Goal: Feedback & Contribution: Contribute content

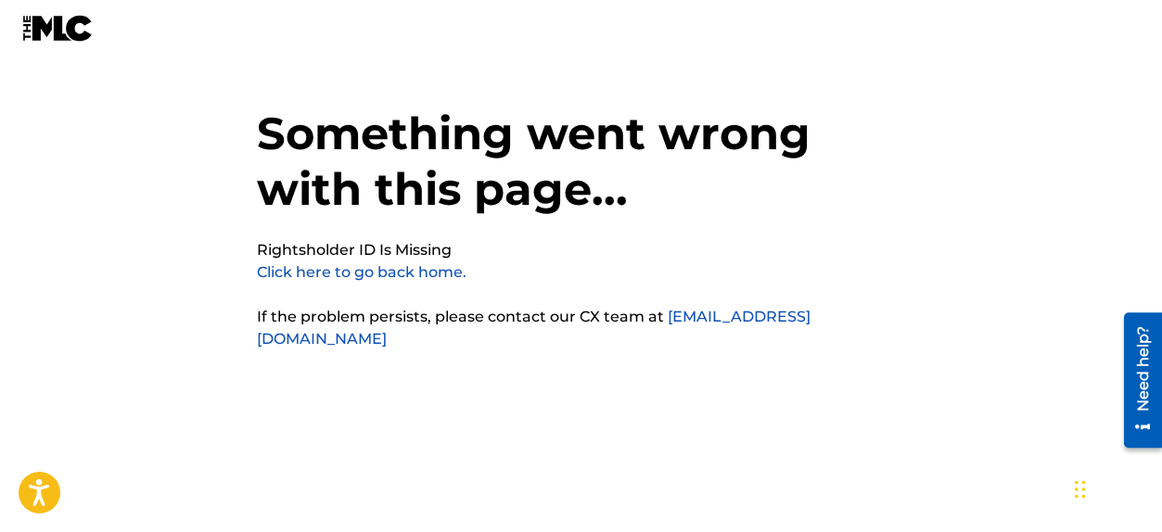
click at [403, 275] on link "Click here to go back home." at bounding box center [362, 272] width 210 height 18
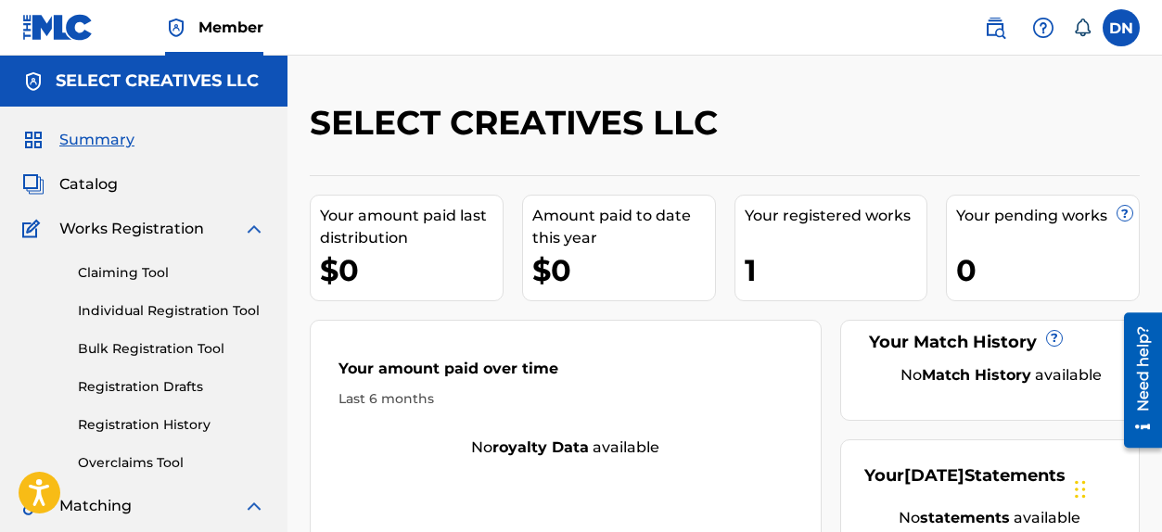
click at [781, 260] on div "1" at bounding box center [836, 271] width 183 height 42
click at [784, 213] on div "Your registered works" at bounding box center [836, 216] width 183 height 22
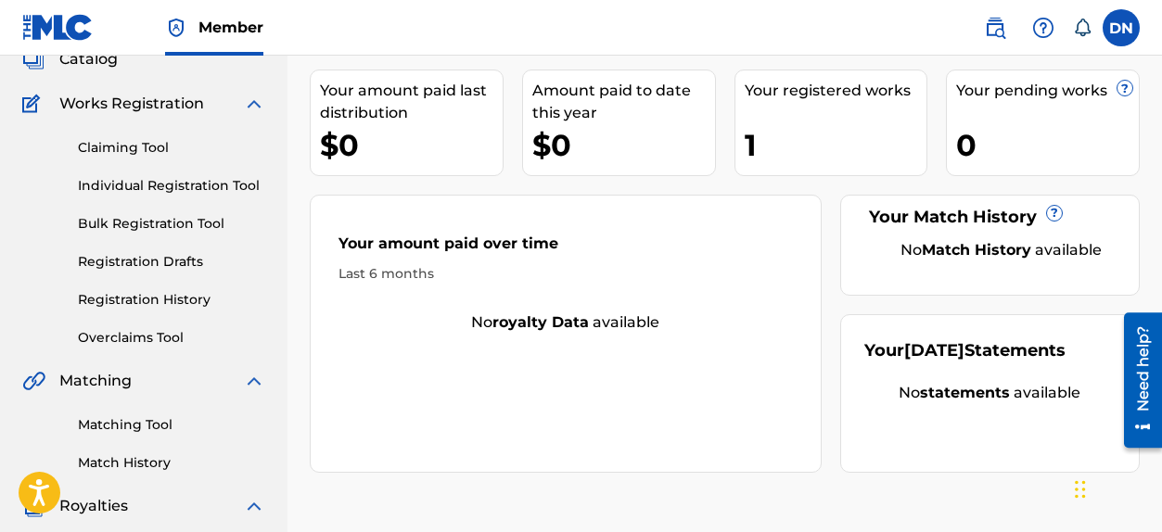
scroll to position [122, 0]
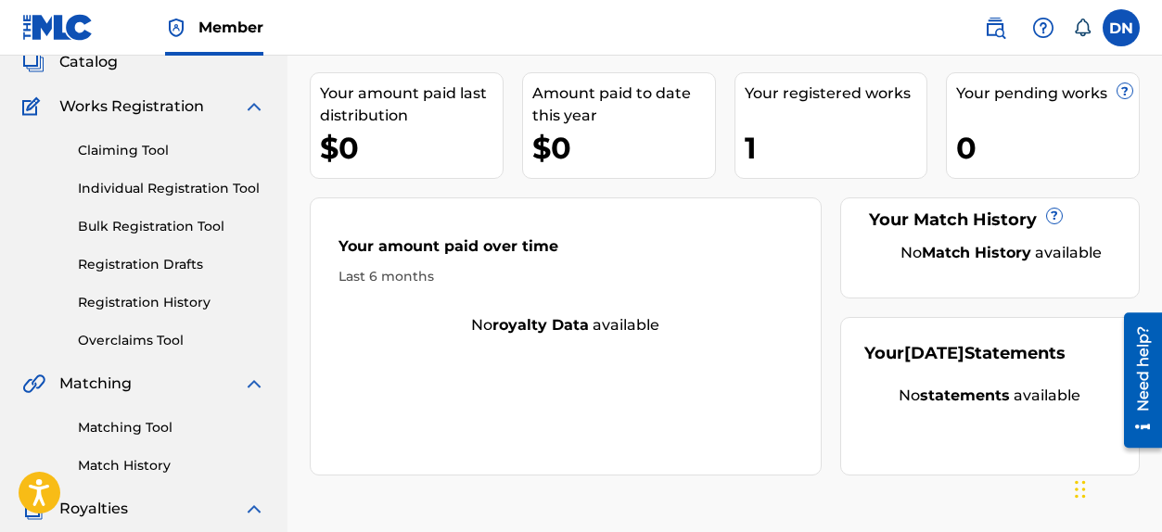
click at [125, 298] on link "Registration History" at bounding box center [171, 302] width 187 height 19
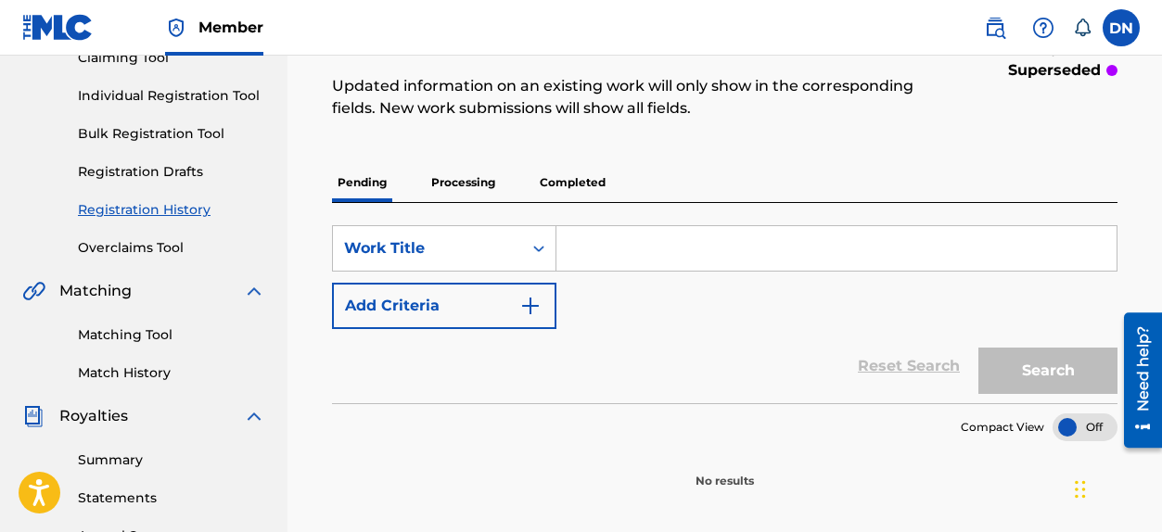
scroll to position [211, 0]
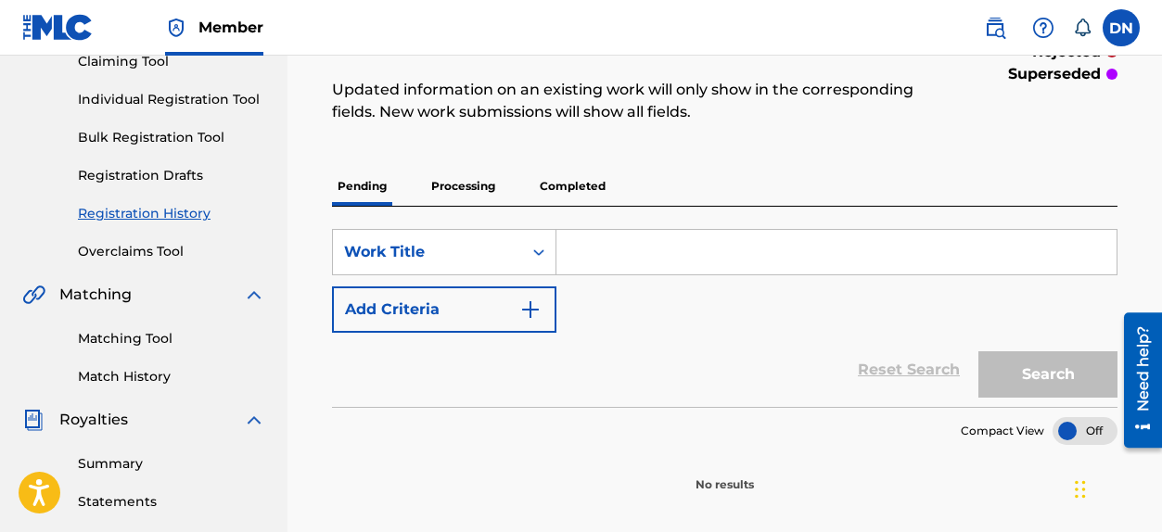
click at [463, 177] on p "Processing" at bounding box center [463, 186] width 75 height 39
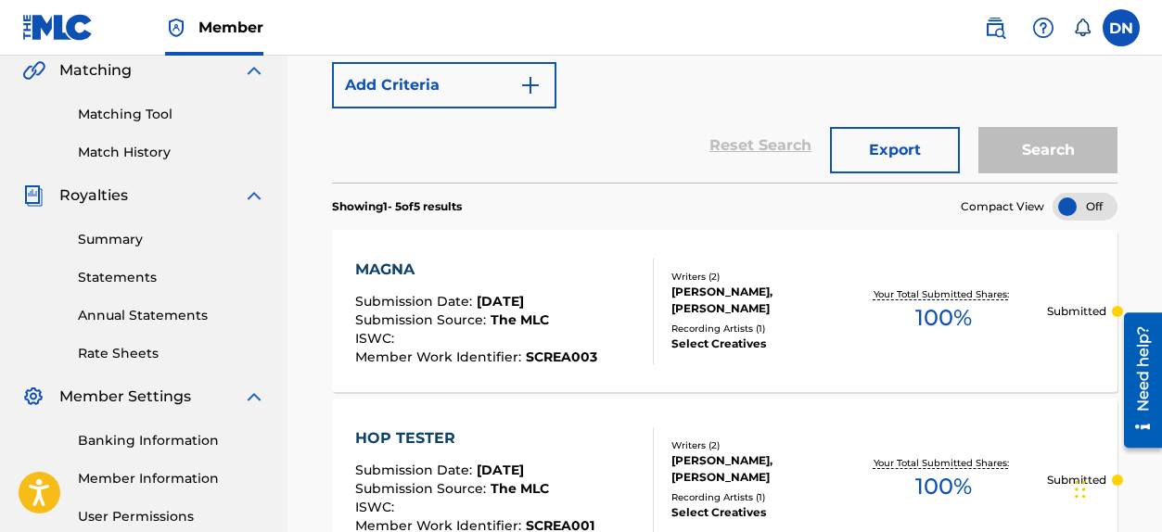
scroll to position [191, 0]
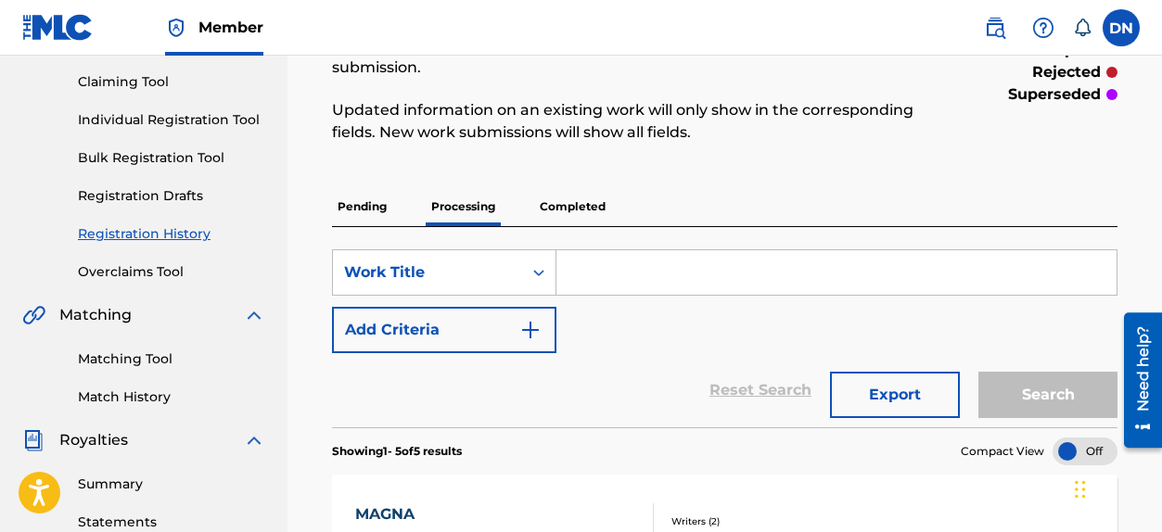
click at [570, 207] on p "Completed" at bounding box center [572, 206] width 77 height 39
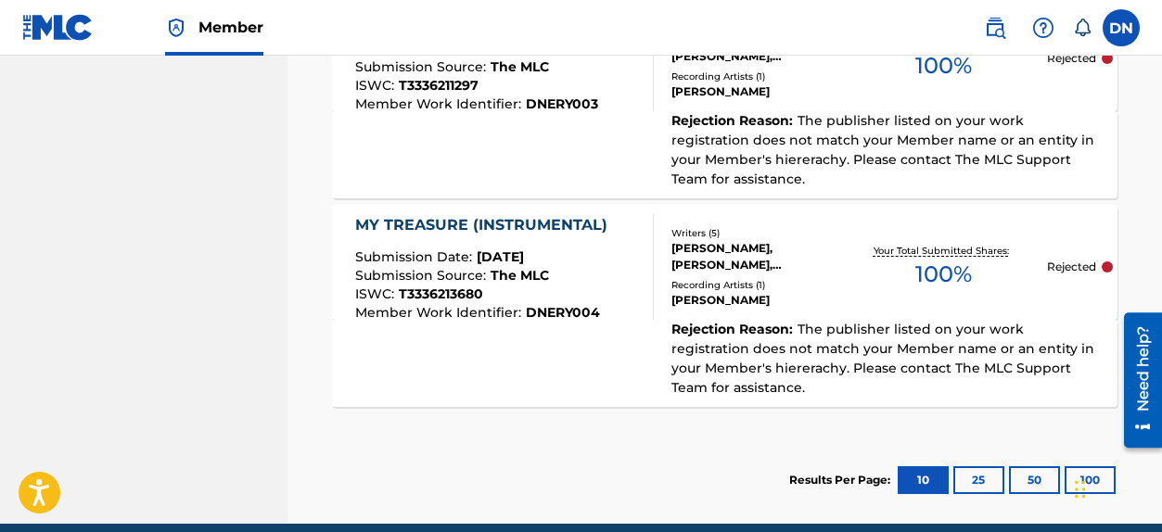
scroll to position [1118, 0]
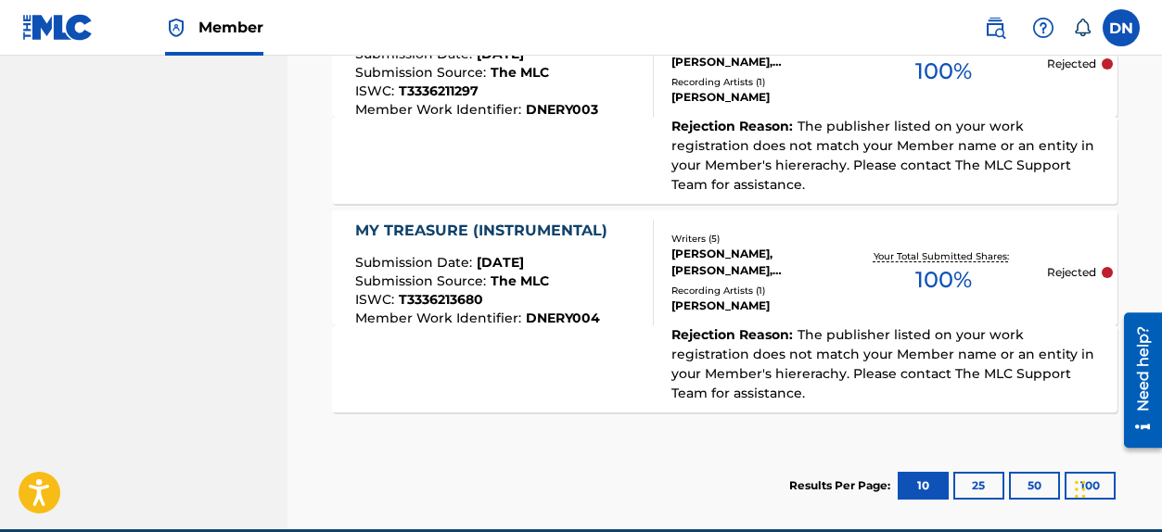
click at [1107, 267] on div at bounding box center [1107, 272] width 11 height 11
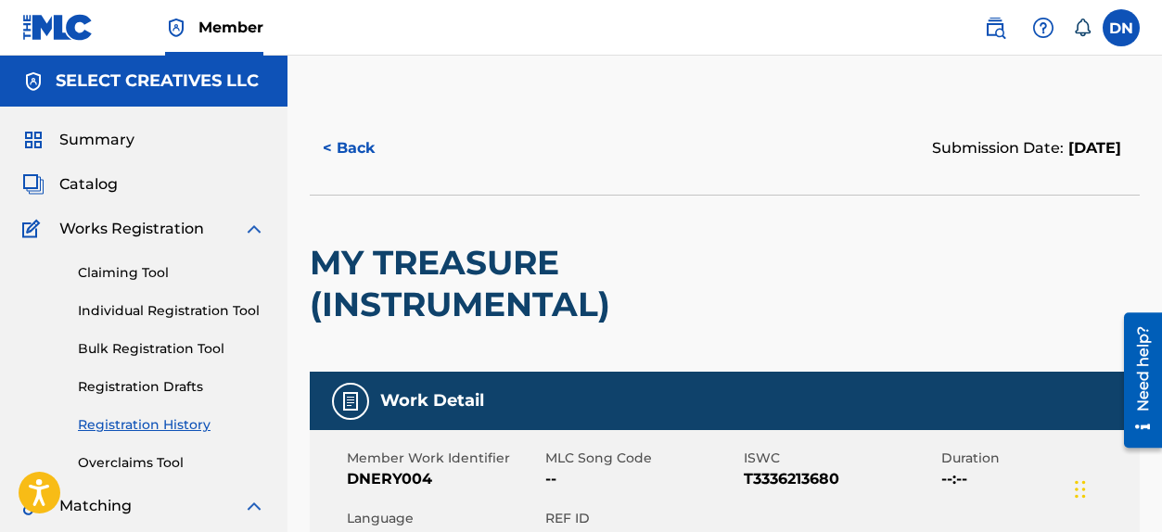
click at [359, 142] on button "< Back" at bounding box center [365, 148] width 111 height 46
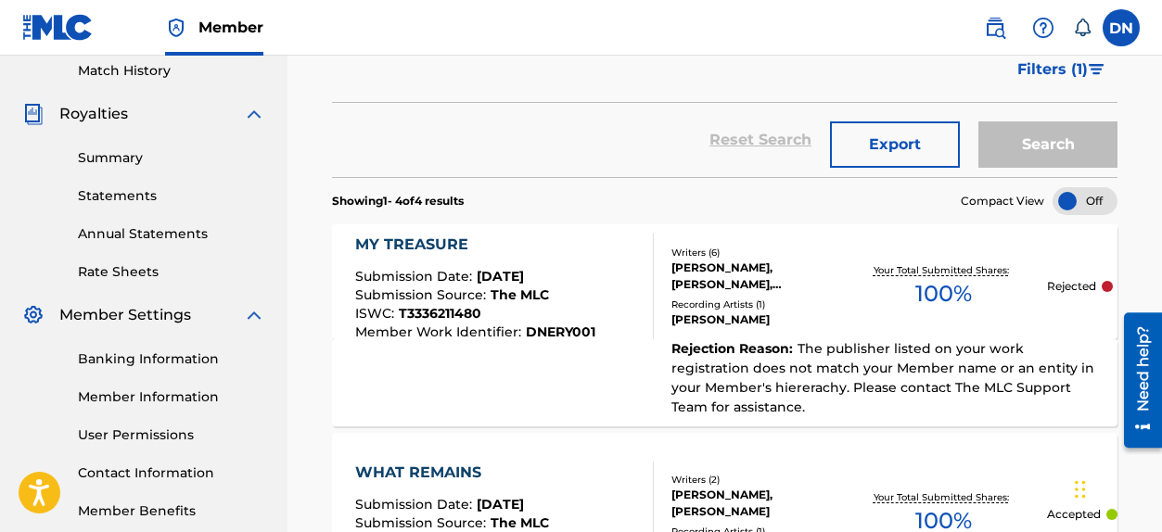
scroll to position [524, 0]
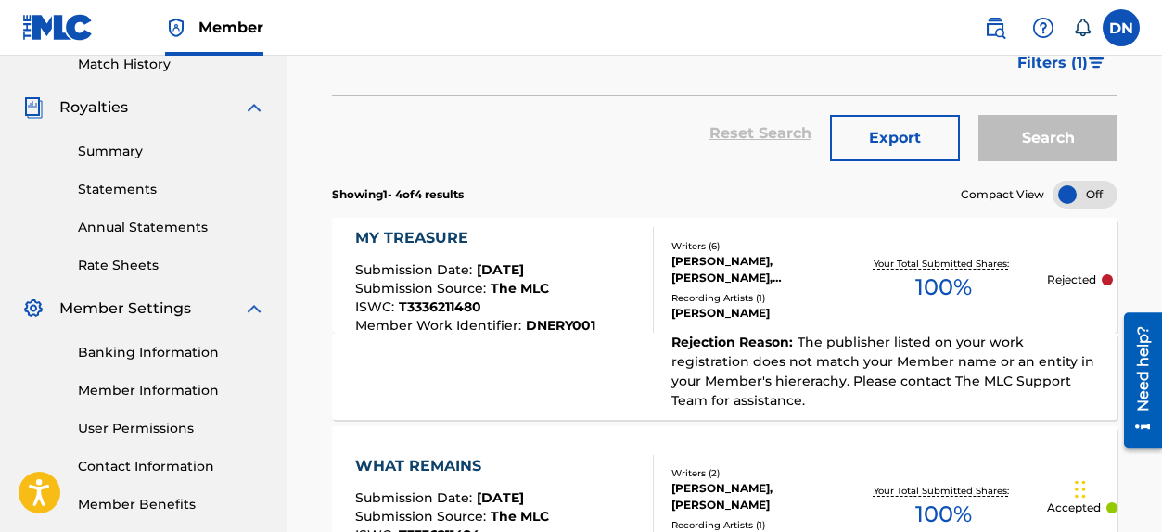
click at [455, 314] on span "T3336211480" at bounding box center [440, 307] width 83 height 17
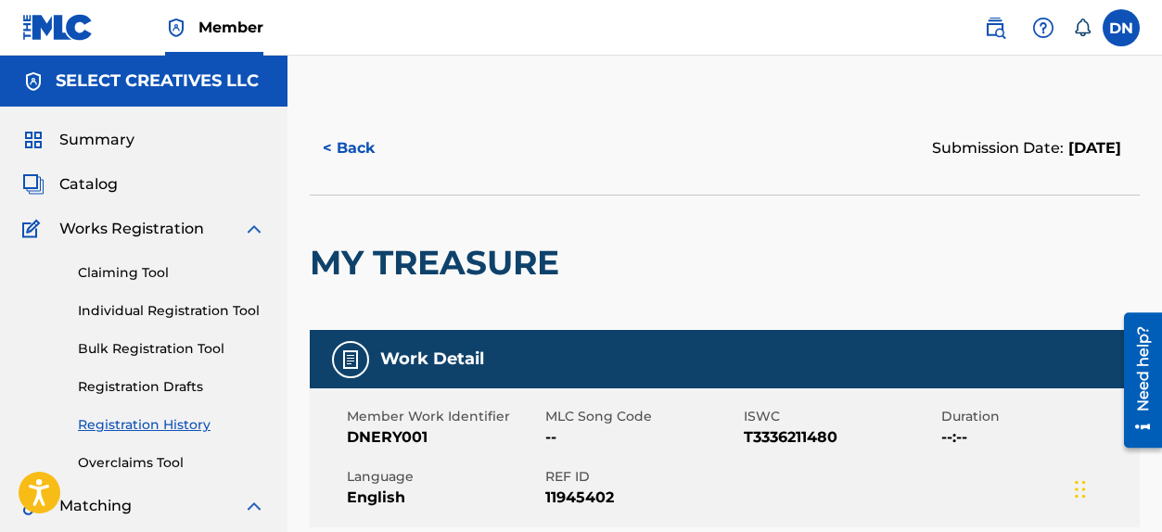
click at [352, 143] on button "< Back" at bounding box center [365, 148] width 111 height 46
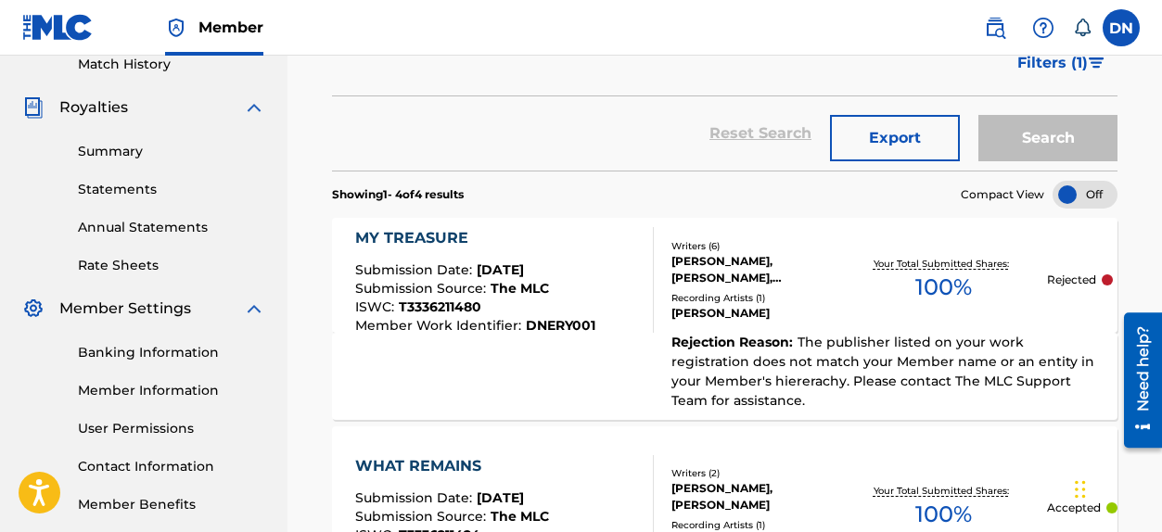
click at [762, 279] on div "[PERSON_NAME], [PERSON_NAME], [PERSON_NAME], [PERSON_NAME], [PERSON_NAME], [PER…" at bounding box center [756, 269] width 169 height 33
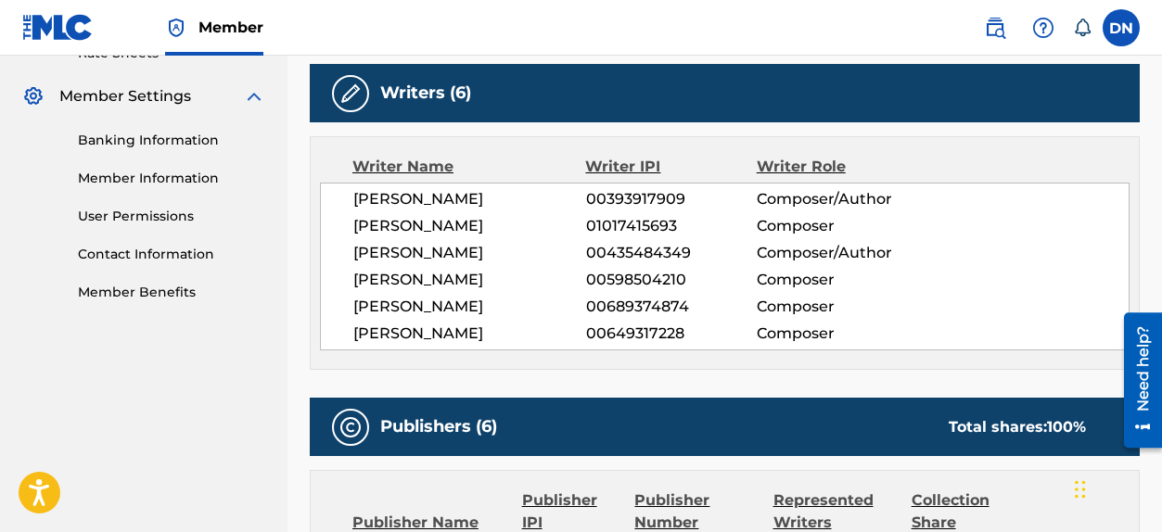
scroll to position [738, 0]
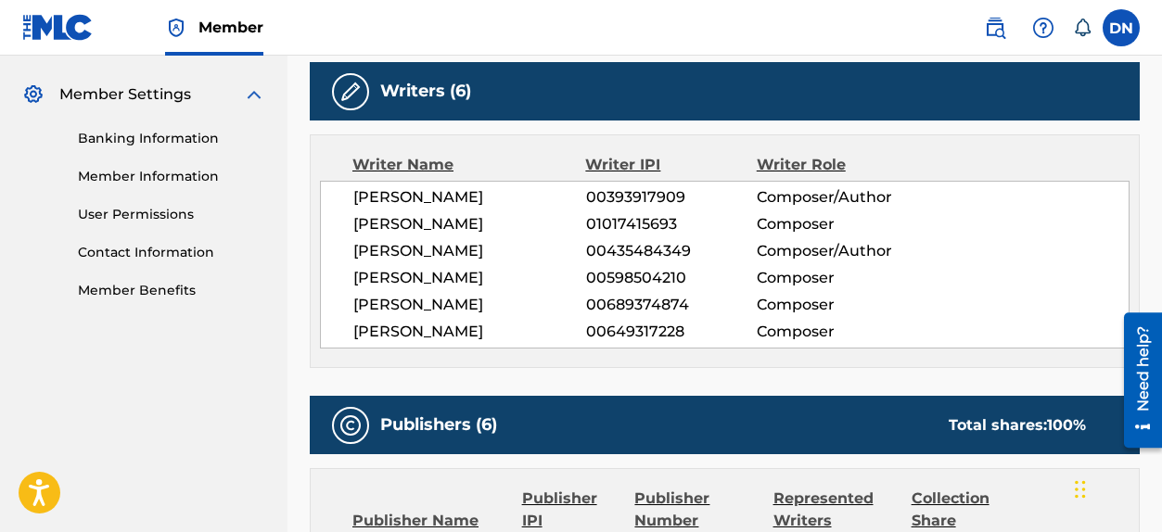
drag, startPoint x: 350, startPoint y: 92, endPoint x: 340, endPoint y: 98, distance: 11.3
click at [350, 92] on img at bounding box center [350, 92] width 22 height 22
click at [350, 93] on img at bounding box center [350, 92] width 22 height 22
click at [342, 427] on img at bounding box center [350, 426] width 22 height 22
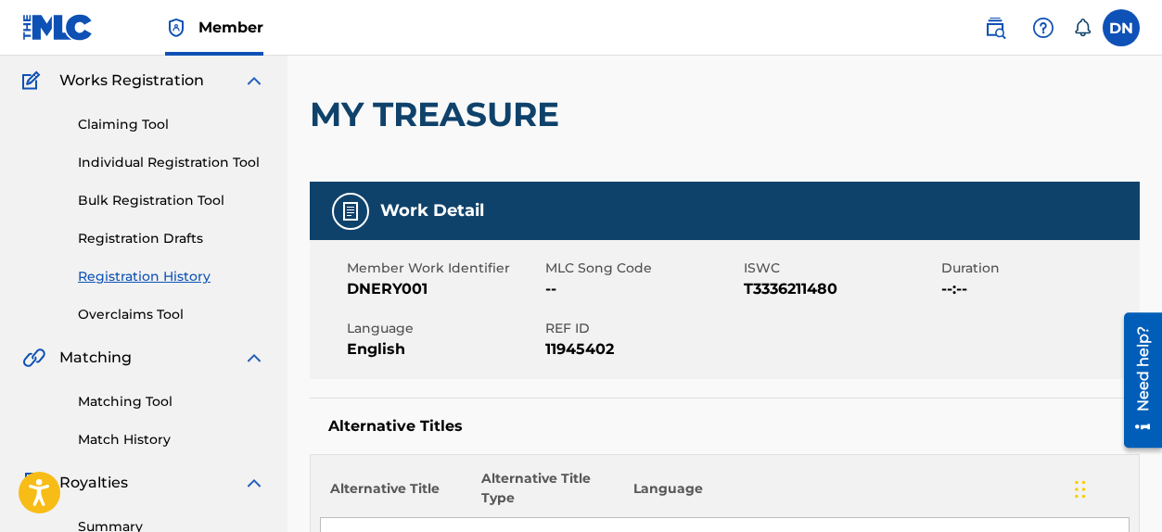
scroll to position [0, 0]
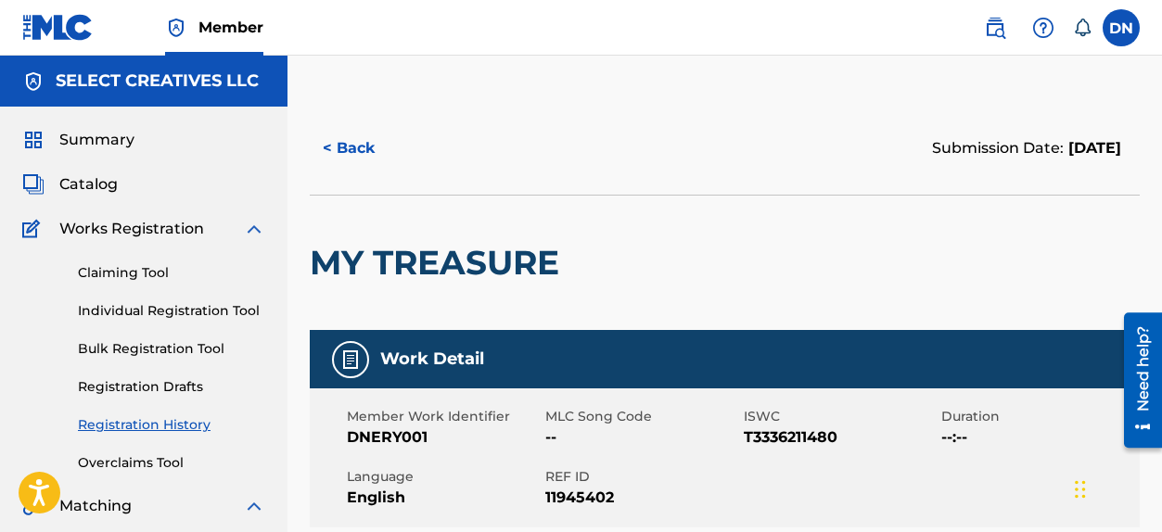
click at [352, 167] on button "< Back" at bounding box center [365, 148] width 111 height 46
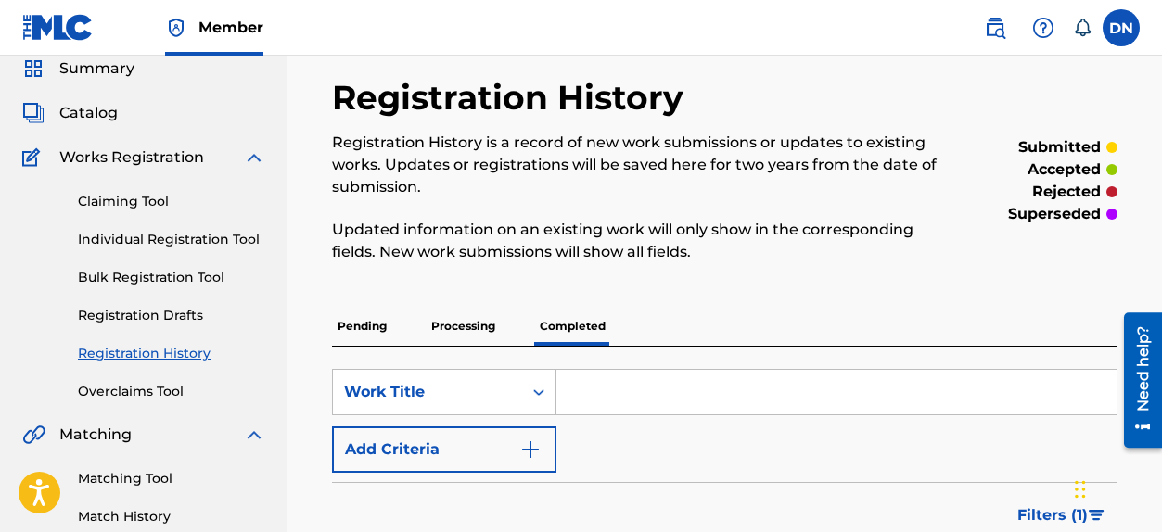
scroll to position [70, 0]
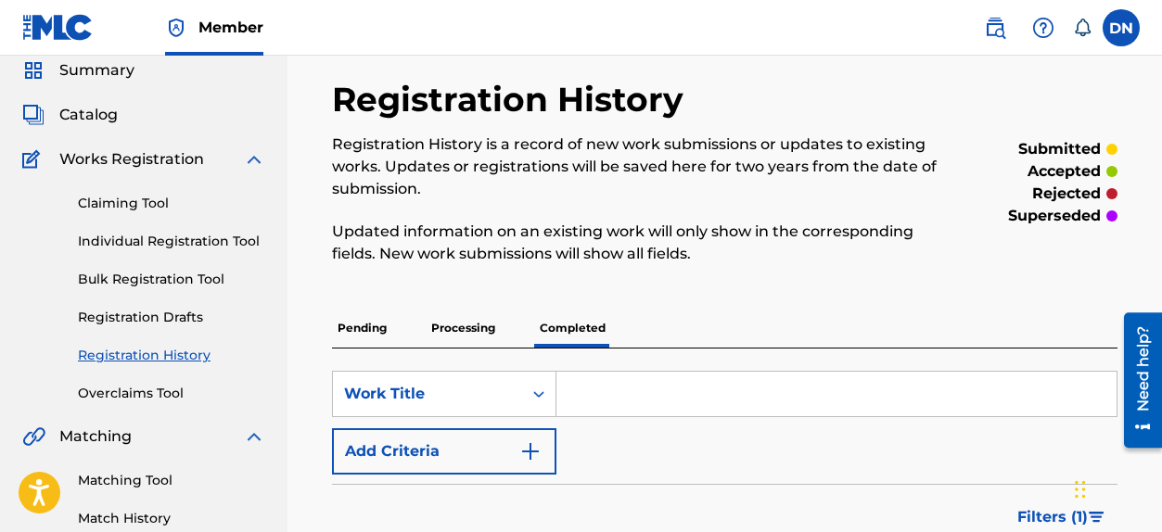
click at [123, 151] on span "Works Registration" at bounding box center [131, 159] width 145 height 22
click at [126, 159] on span "Works Registration" at bounding box center [131, 159] width 145 height 22
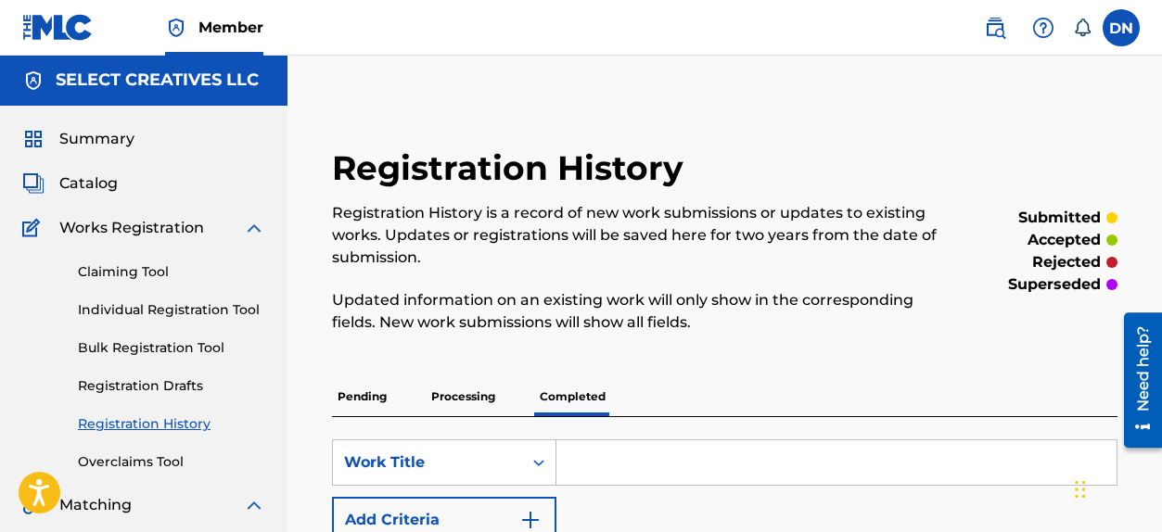
scroll to position [0, 0]
click at [99, 182] on span "Catalog" at bounding box center [88, 184] width 58 height 22
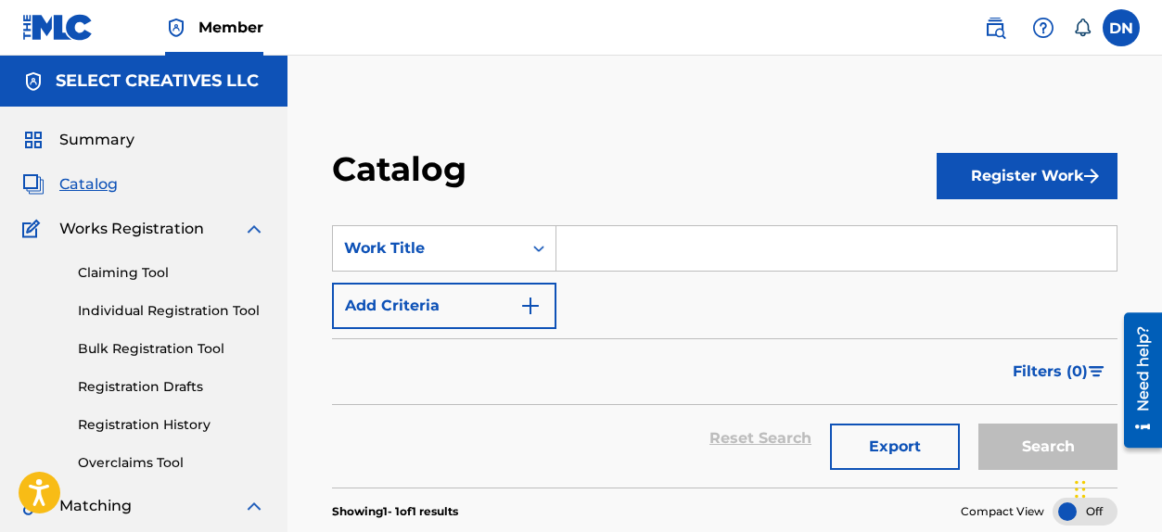
click at [1039, 186] on button "Register Work" at bounding box center [1027, 176] width 181 height 46
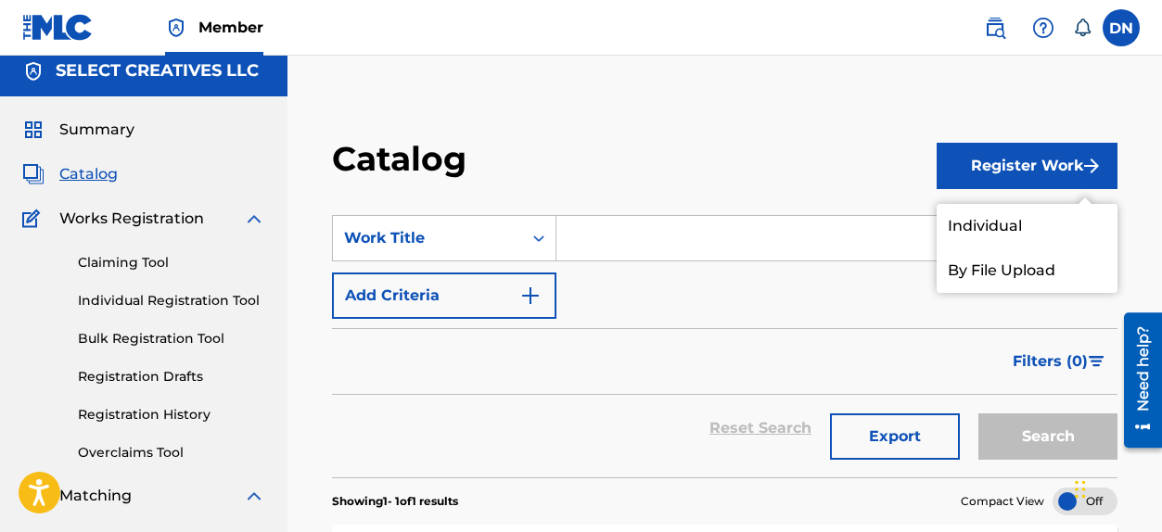
click at [1035, 272] on link "By File Upload" at bounding box center [1027, 271] width 181 height 45
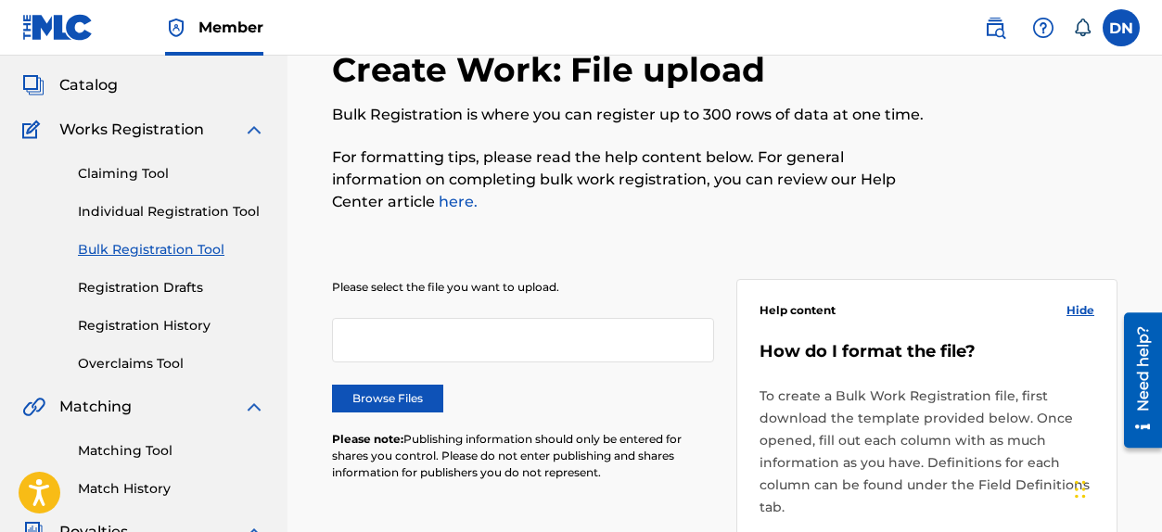
scroll to position [184, 0]
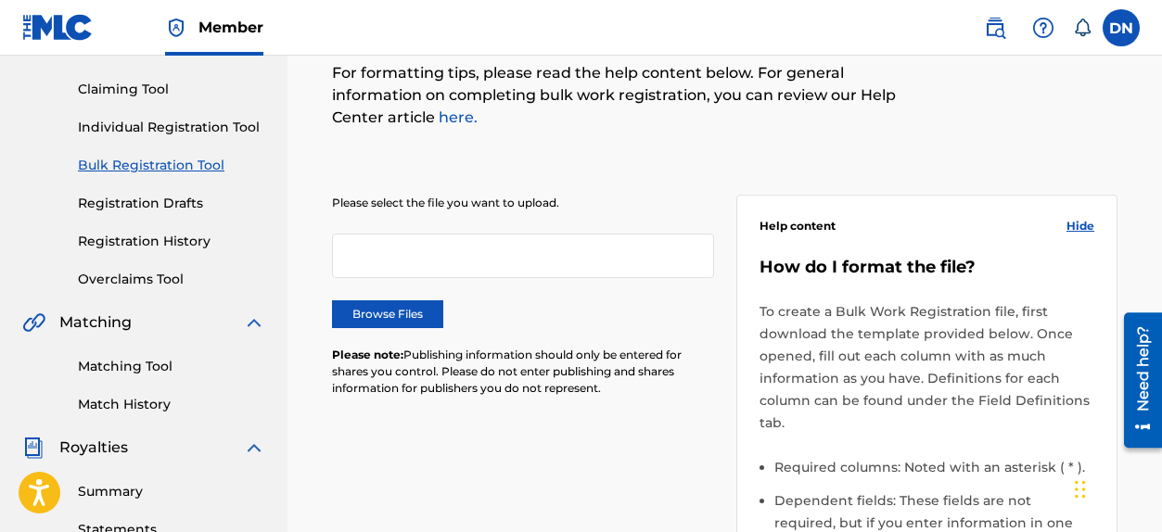
click at [403, 316] on label "Browse Files" at bounding box center [387, 315] width 111 height 28
click at [0, 0] on input "Browse Files" at bounding box center [0, 0] width 0 height 0
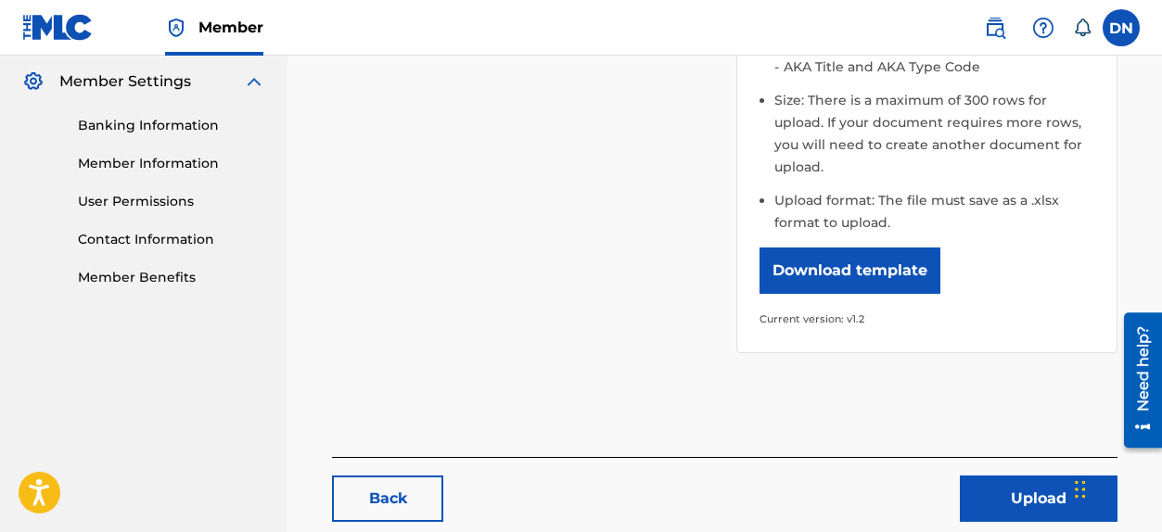
scroll to position [849, 0]
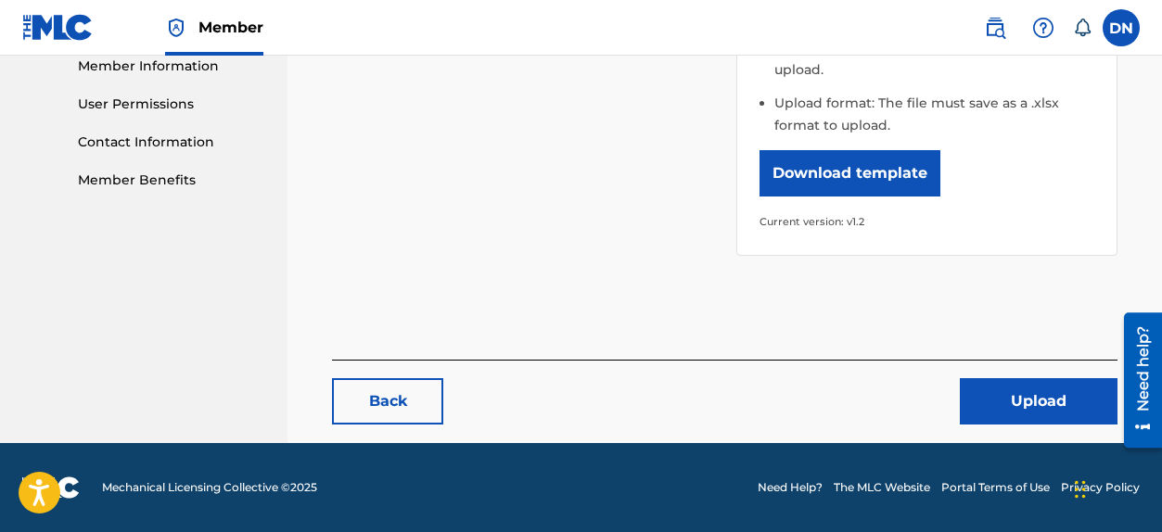
click at [1026, 407] on button "Upload" at bounding box center [1039, 401] width 158 height 46
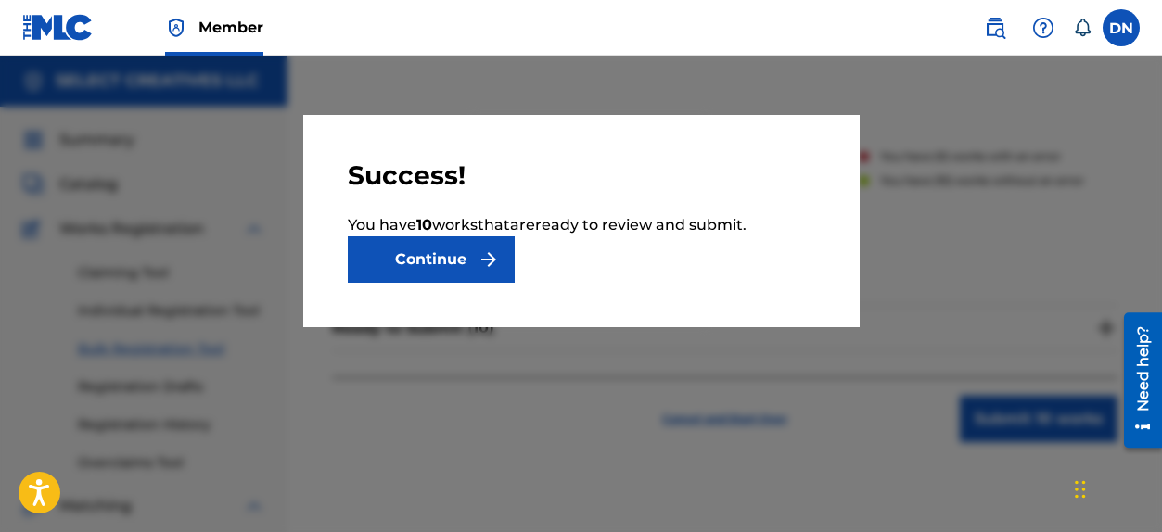
click at [462, 259] on button "Continue" at bounding box center [431, 260] width 167 height 46
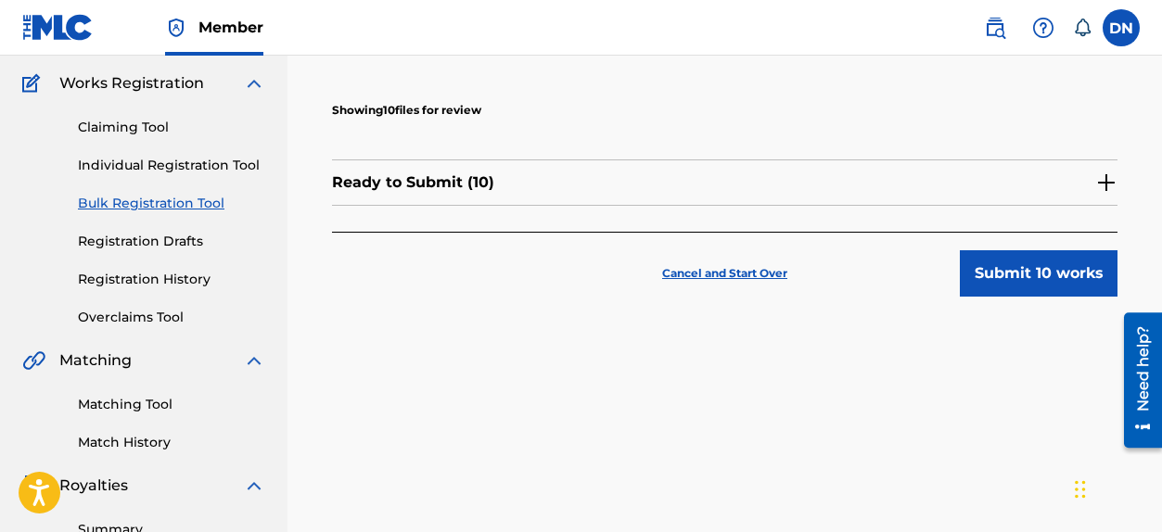
scroll to position [128, 0]
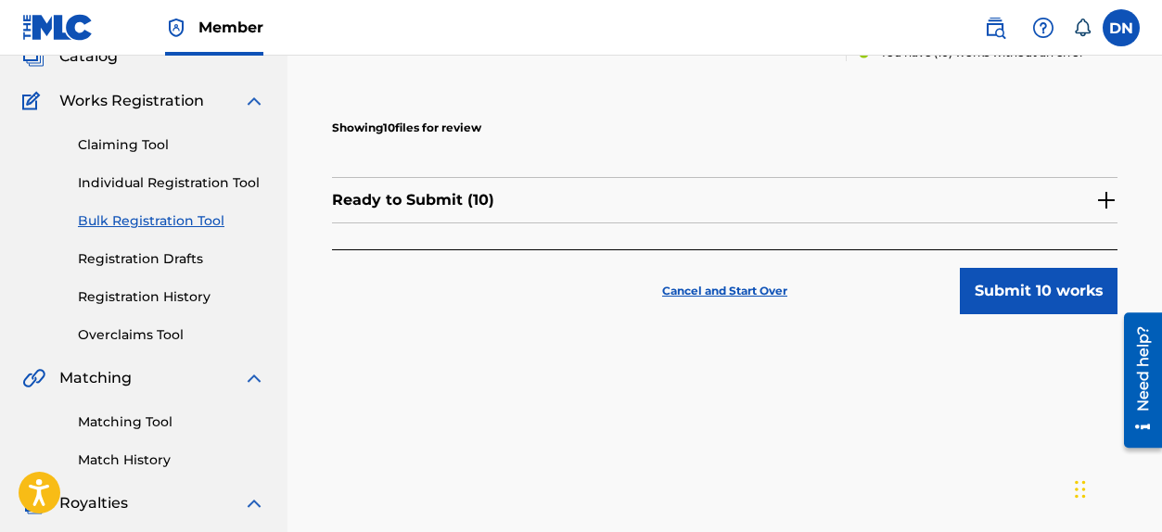
click at [465, 204] on p "Ready to Submit ( 10 )" at bounding box center [413, 200] width 162 height 22
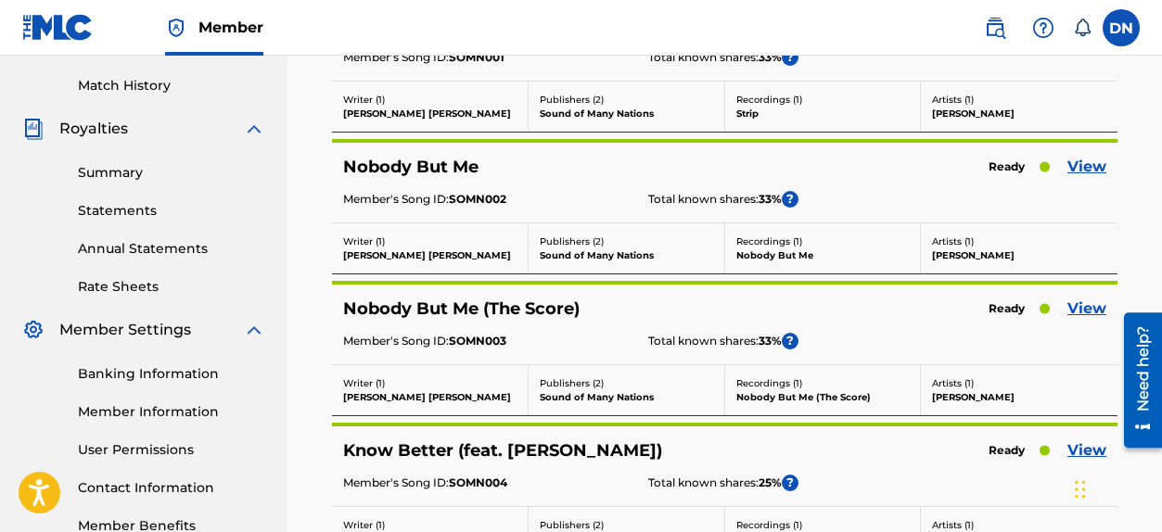
scroll to position [0, 0]
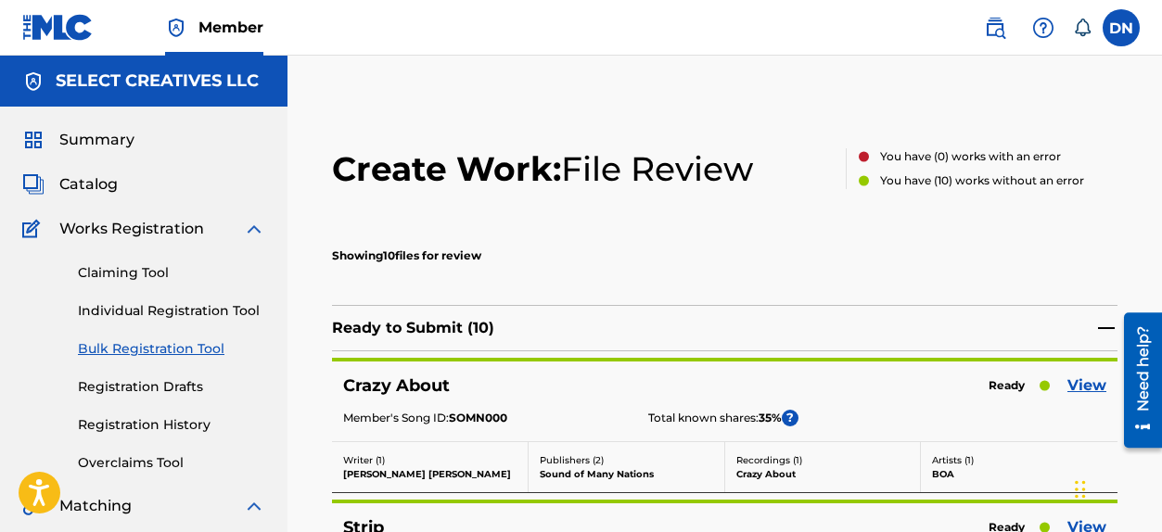
click at [96, 190] on span "Catalog" at bounding box center [88, 184] width 58 height 22
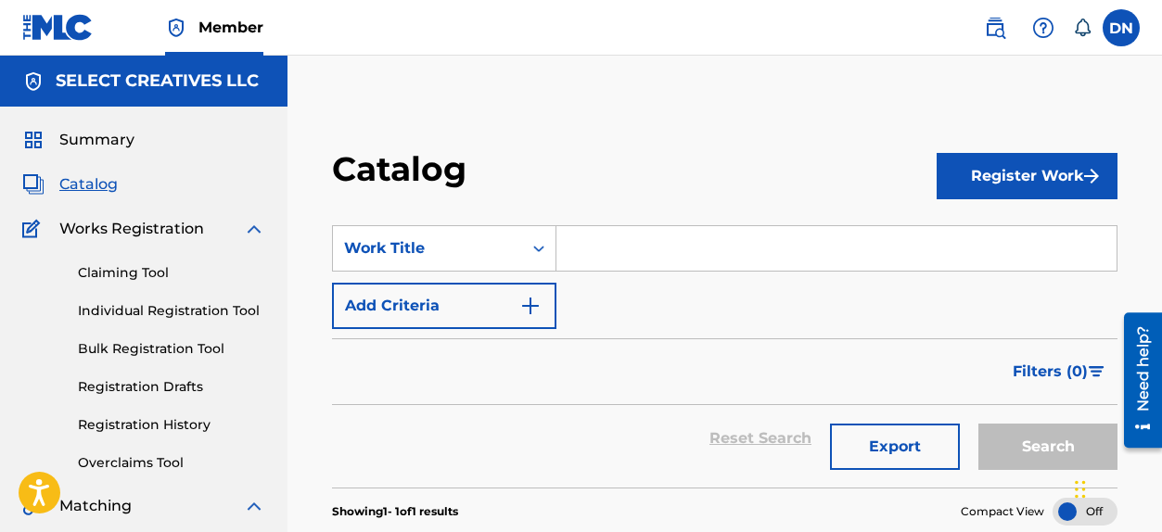
click at [971, 185] on button "Register Work" at bounding box center [1027, 176] width 181 height 46
click at [994, 266] on link "By File Upload" at bounding box center [1027, 281] width 181 height 45
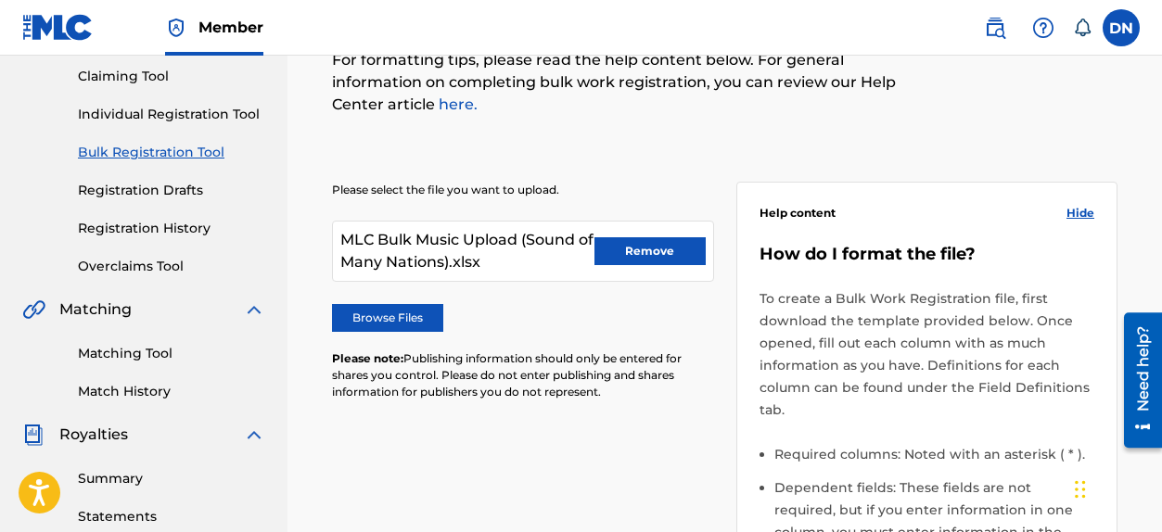
scroll to position [198, 0]
click at [651, 251] on button "Remove" at bounding box center [650, 251] width 111 height 28
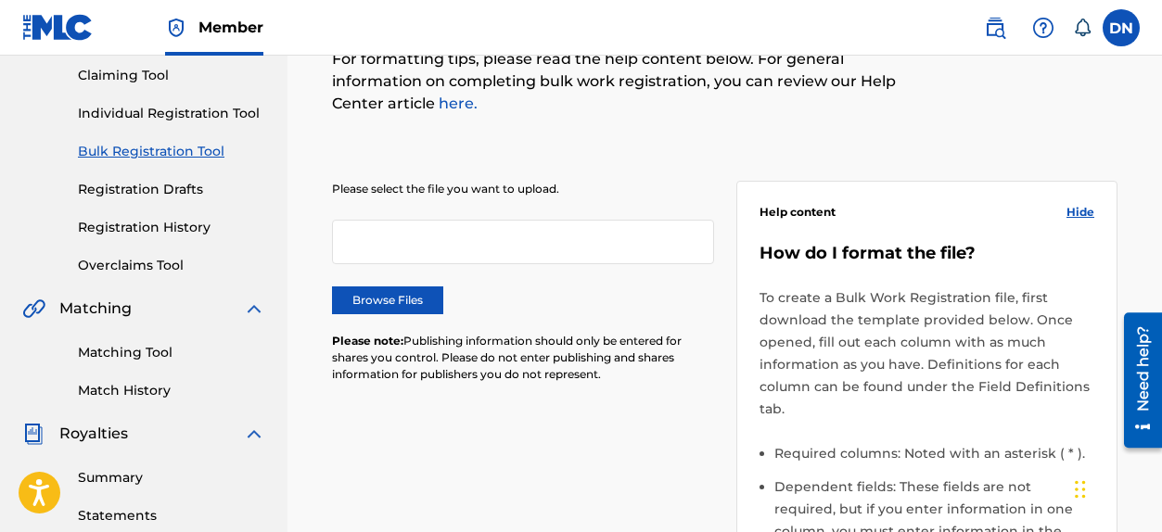
click at [404, 301] on label "Browse Files" at bounding box center [387, 301] width 111 height 28
click at [0, 0] on input "Browse Files" at bounding box center [0, 0] width 0 height 0
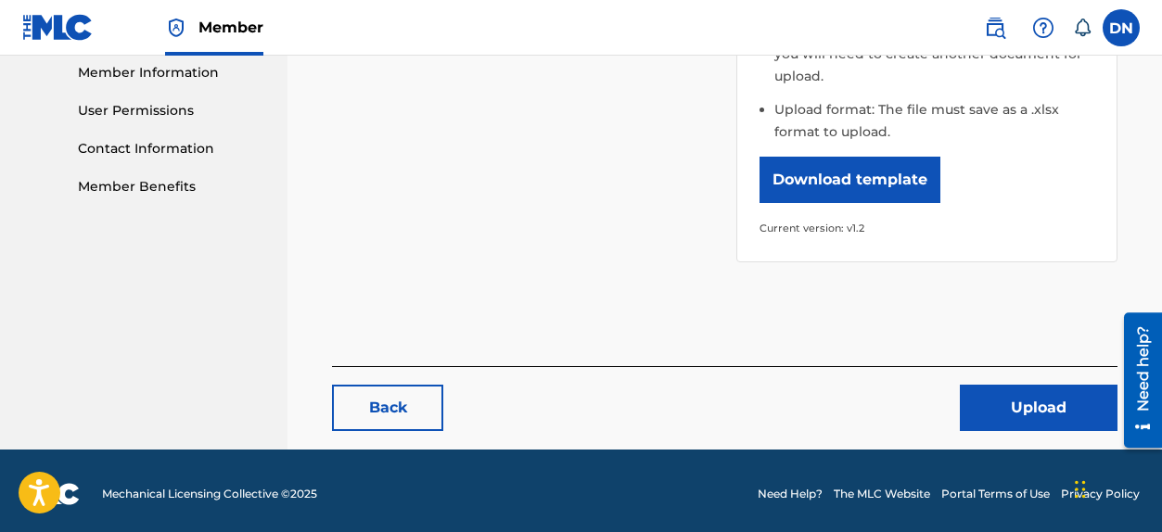
scroll to position [849, 0]
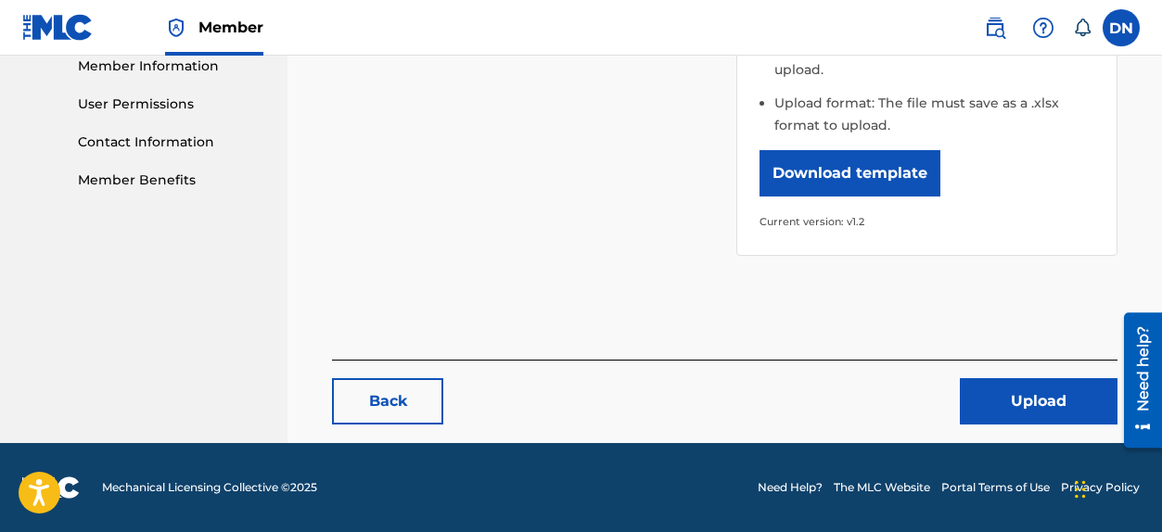
click at [994, 394] on button "Upload" at bounding box center [1039, 401] width 158 height 46
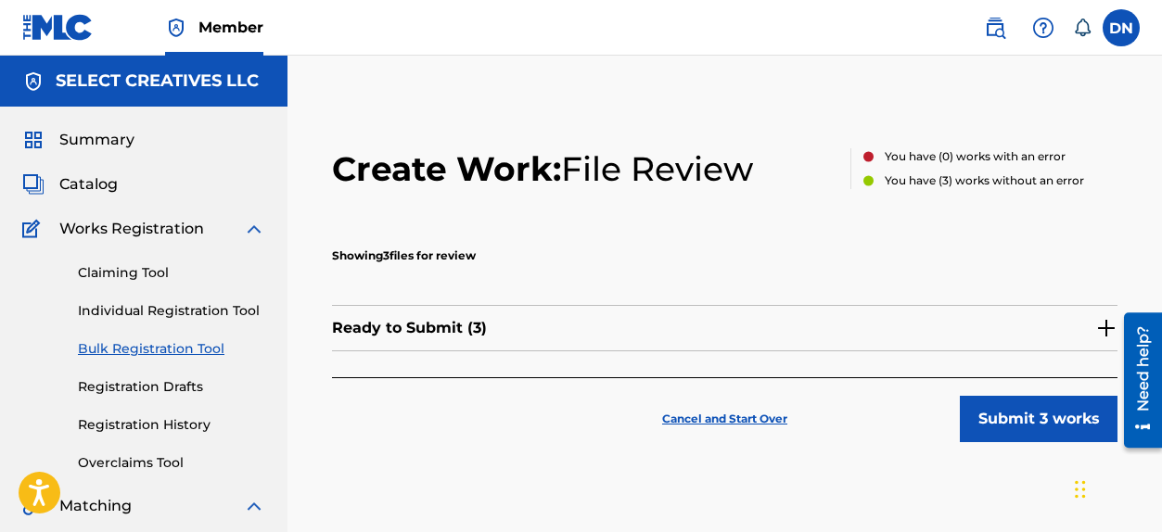
click at [525, 331] on div "Ready to Submit ( 3 )" at bounding box center [725, 328] width 786 height 46
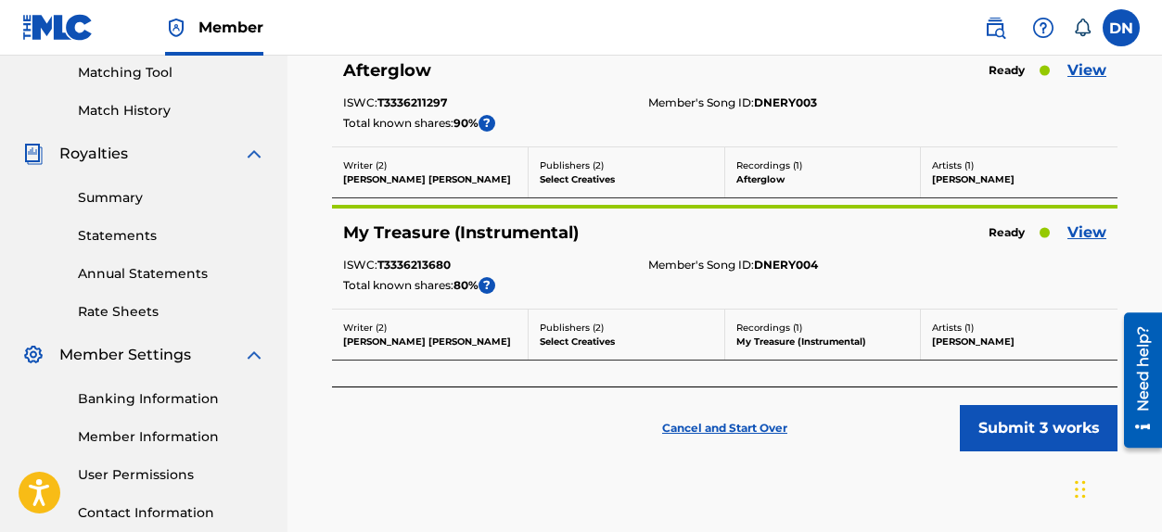
scroll to position [491, 0]
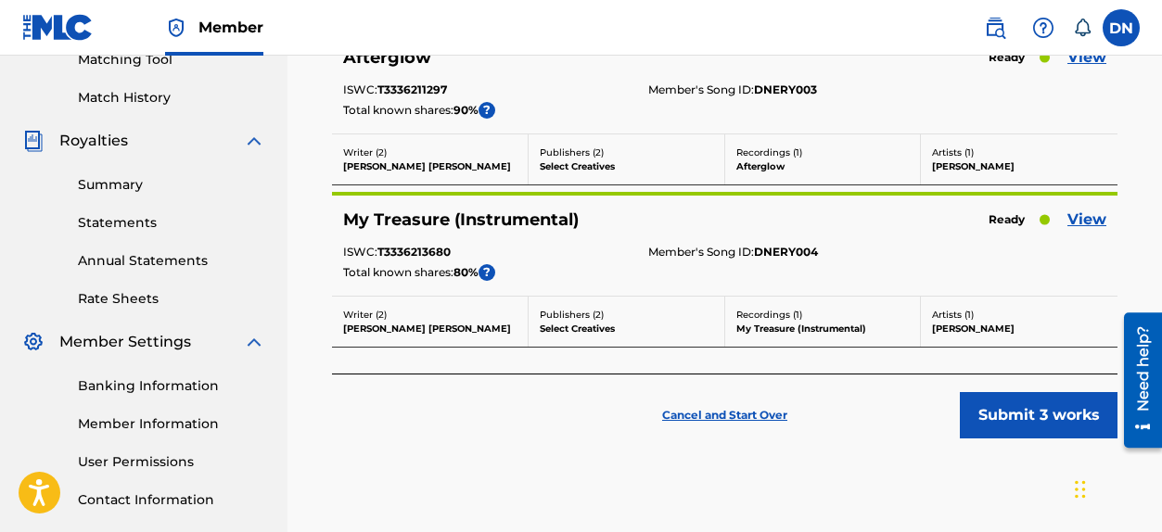
click at [591, 318] on p "Publishers ( 2 )" at bounding box center [626, 315] width 173 height 14
click at [1081, 218] on link "View" at bounding box center [1087, 220] width 39 height 22
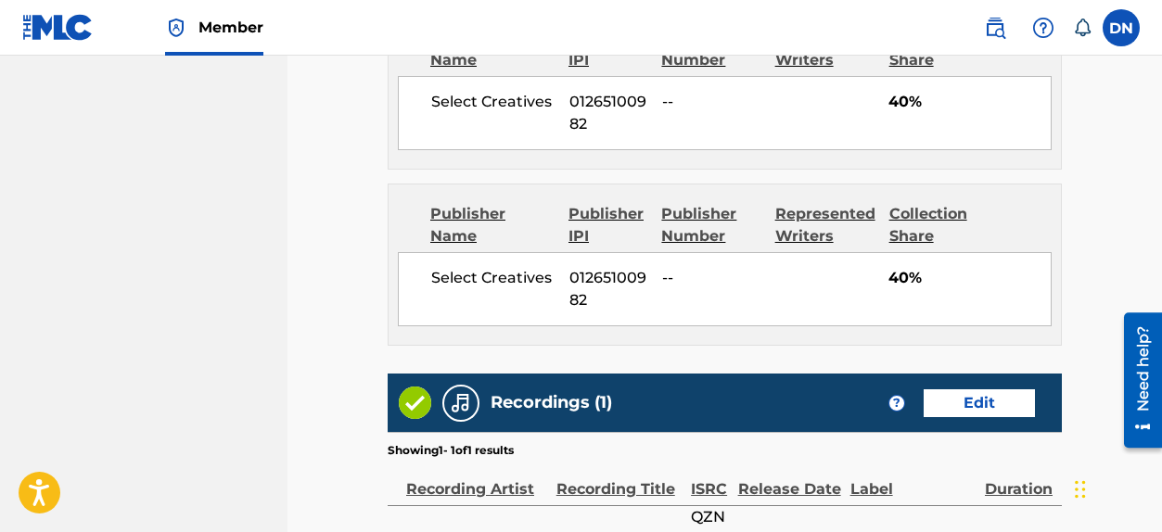
scroll to position [1297, 0]
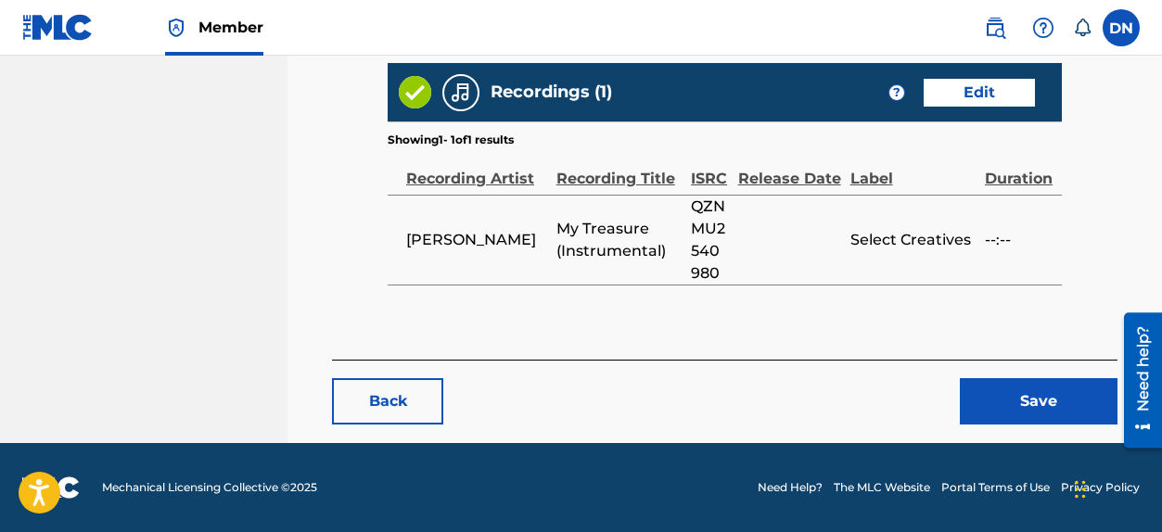
click at [1012, 405] on button "Save" at bounding box center [1039, 401] width 158 height 46
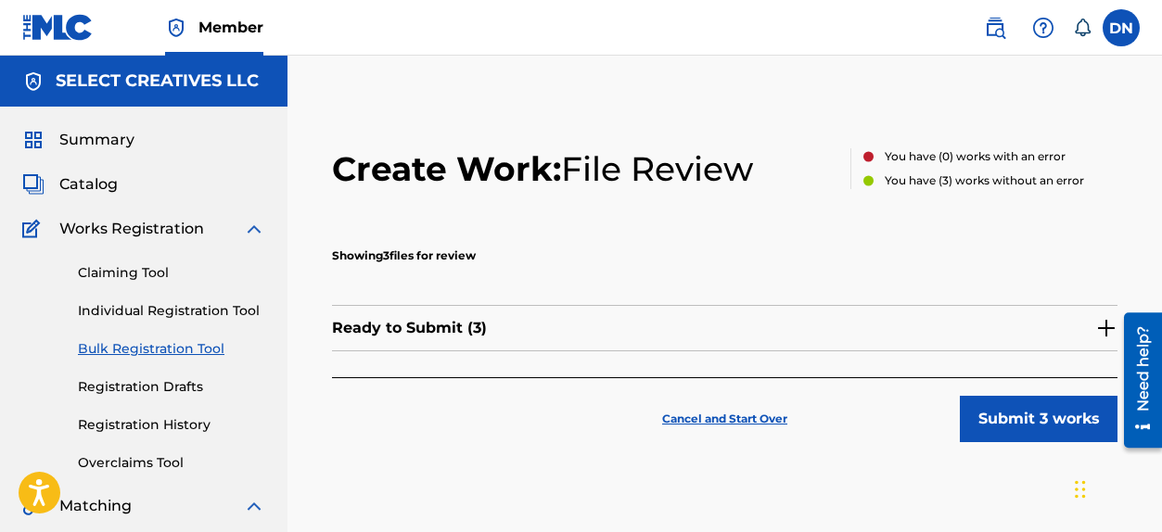
click at [1051, 430] on button "Submit 3 works" at bounding box center [1039, 419] width 158 height 46
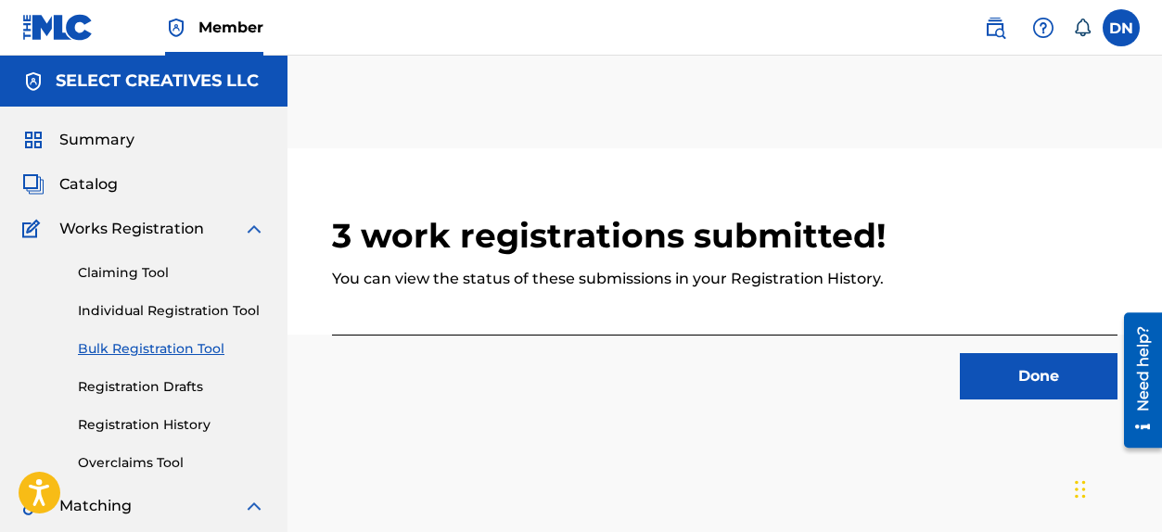
click at [994, 392] on button "Done" at bounding box center [1039, 376] width 158 height 46
